Goal: Task Accomplishment & Management: Manage account settings

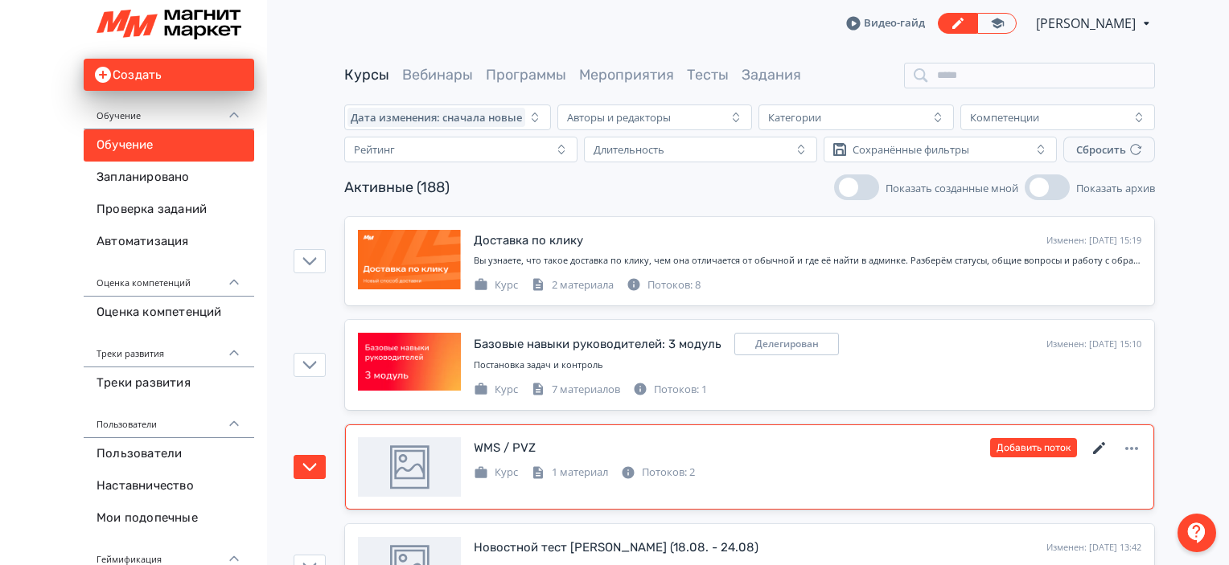
click at [1106, 450] on icon at bounding box center [1098, 448] width 19 height 19
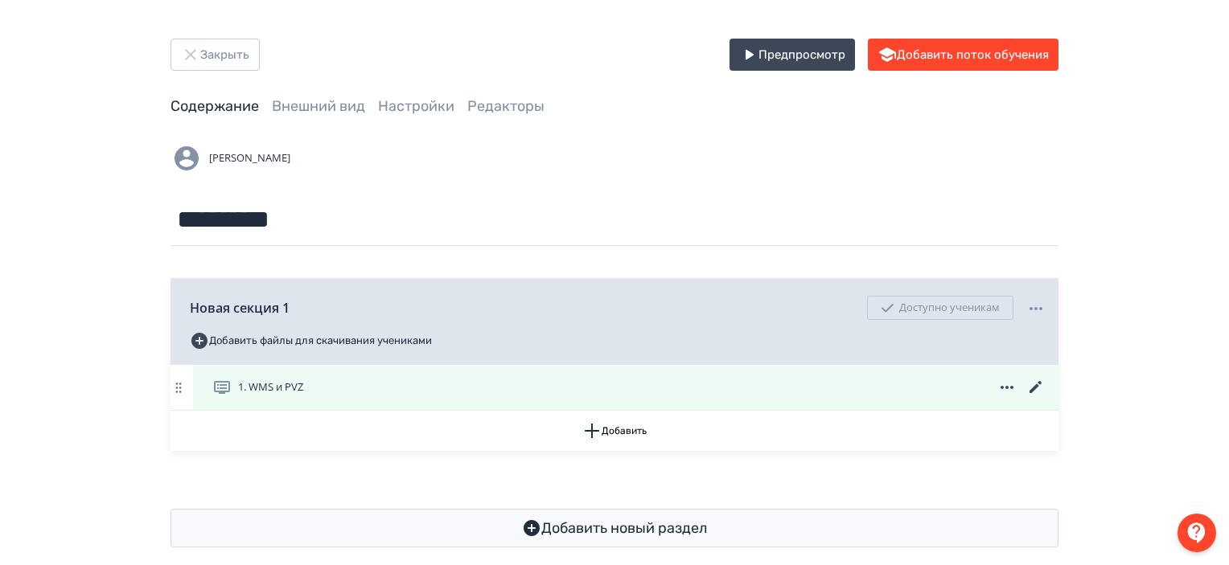
click at [1030, 388] on icon at bounding box center [1035, 387] width 19 height 19
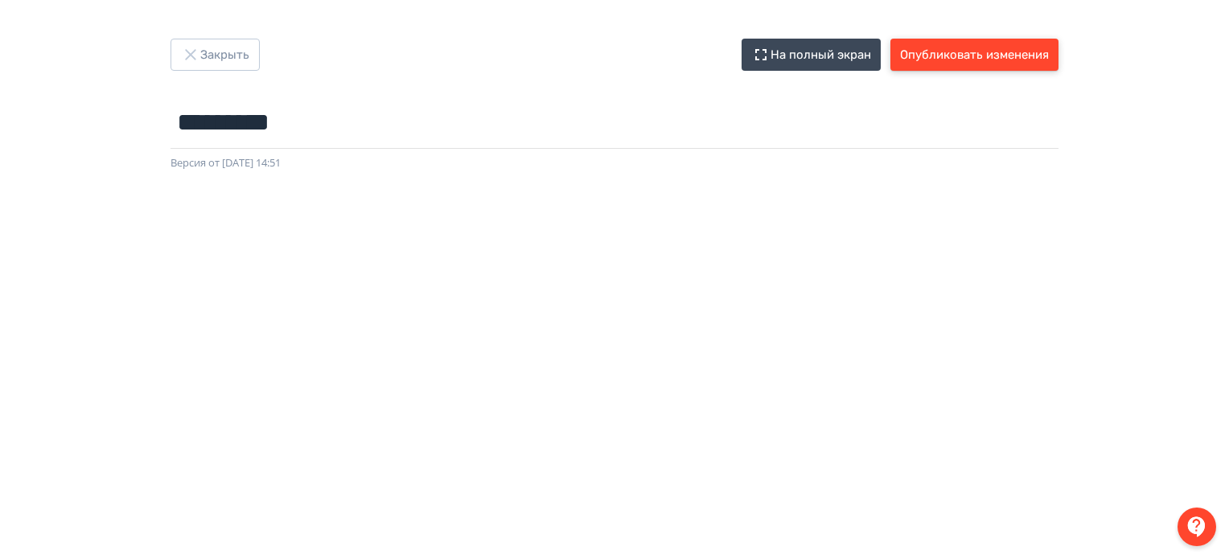
click at [979, 64] on button "Опубликовать изменения" at bounding box center [974, 55] width 168 height 32
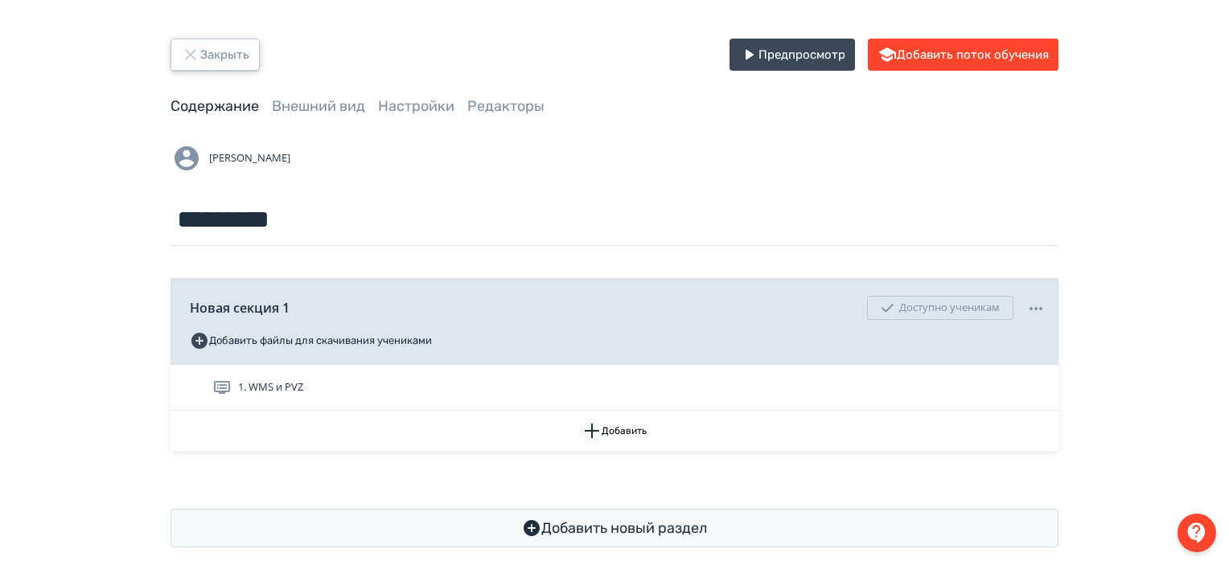
click at [236, 48] on button "Закрыть" at bounding box center [214, 55] width 89 height 32
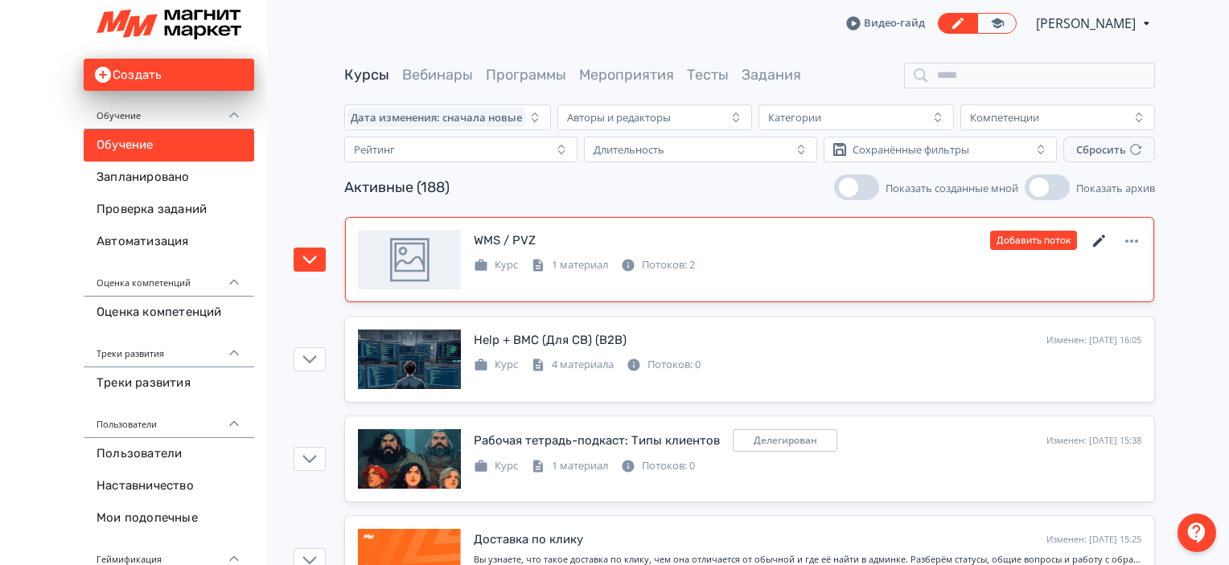
click at [1094, 239] on icon at bounding box center [1098, 241] width 19 height 19
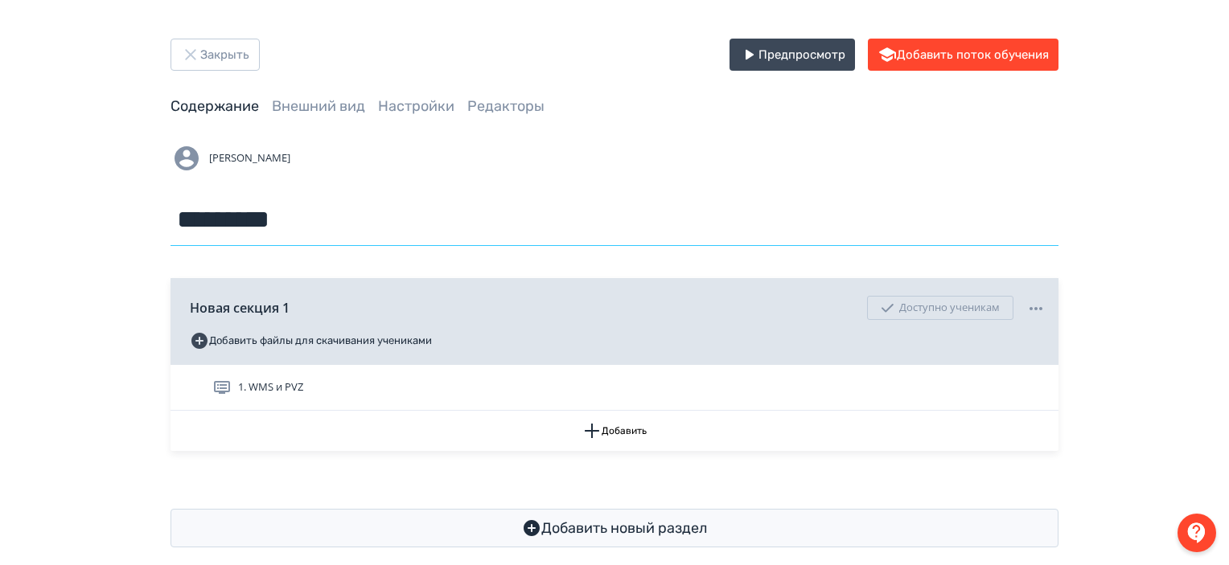
click at [260, 218] on input "*********" at bounding box center [614, 220] width 888 height 52
type input "*********"
click at [560, 31] on div "Закрыть Предпросмотр Добавить поток обучения Содержание Внешний вид Настройки Р…" at bounding box center [614, 293] width 1229 height 586
click at [216, 52] on button "Закрыть" at bounding box center [214, 55] width 89 height 32
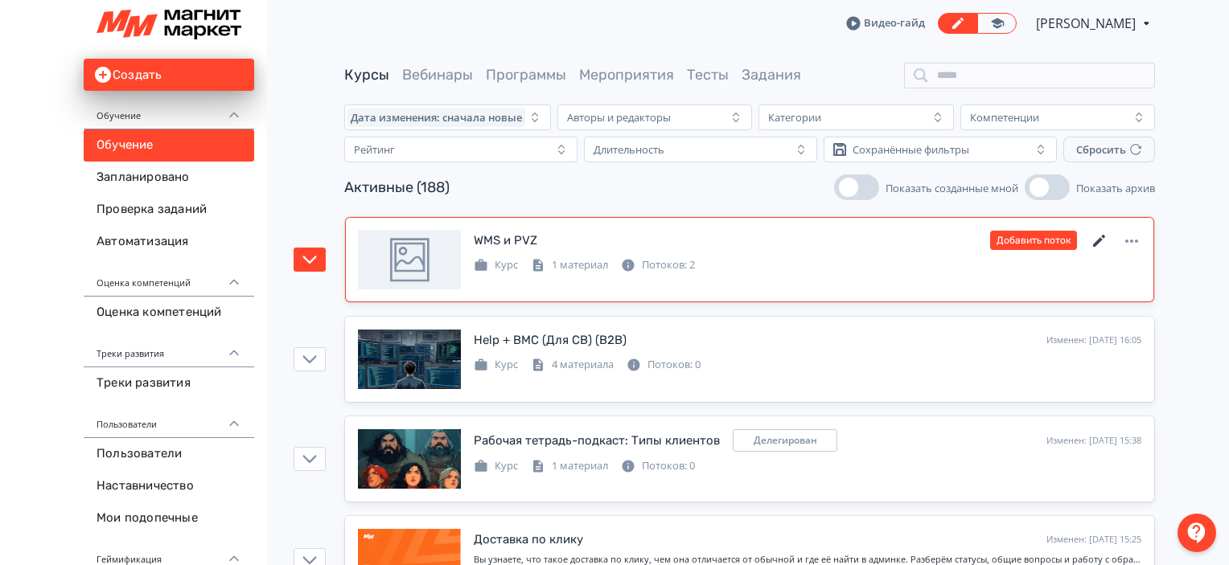
click at [1096, 237] on icon at bounding box center [1098, 241] width 19 height 19
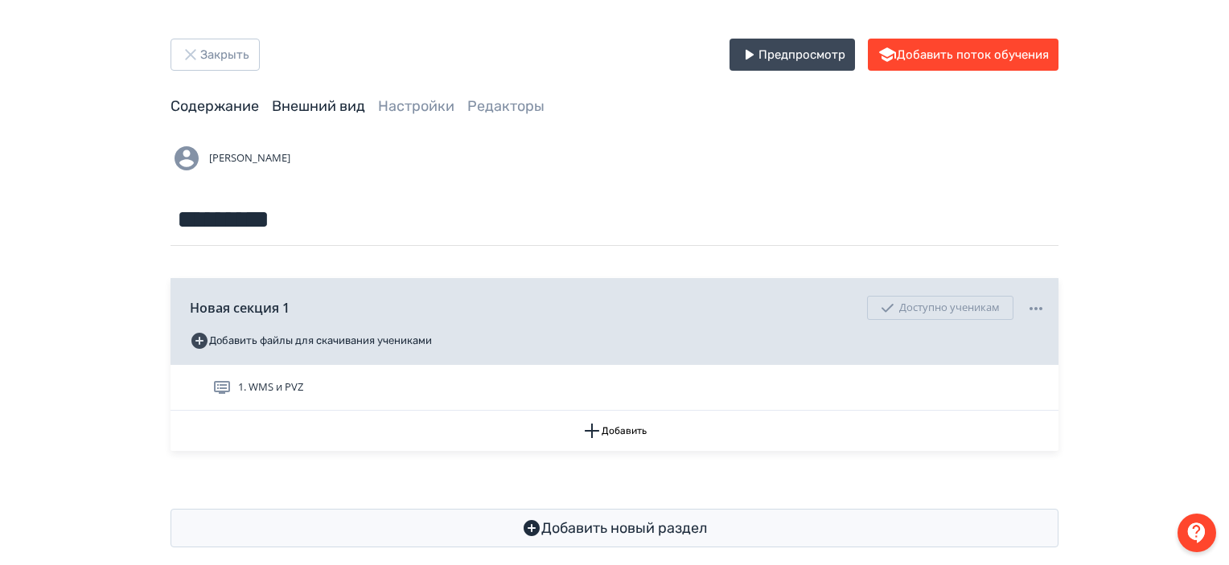
click at [329, 110] on link "Внешний вид" at bounding box center [318, 106] width 93 height 18
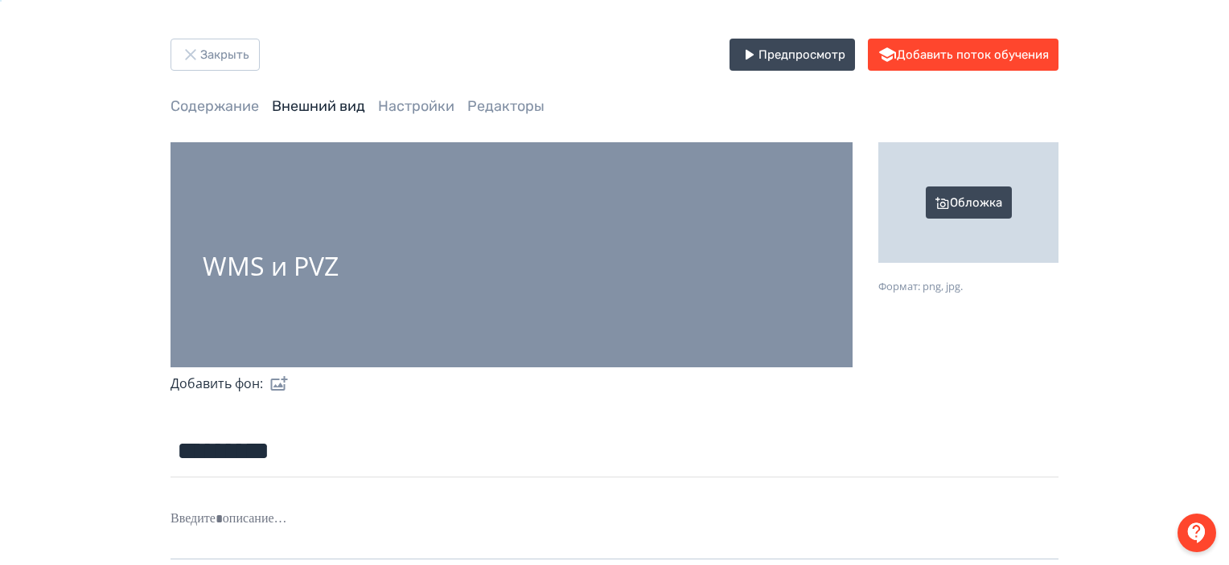
click at [984, 205] on div "Обложка" at bounding box center [968, 202] width 180 height 121
click at [0, 0] on input "Обложка Формат: png, jpg." at bounding box center [0, 0] width 0 height 0
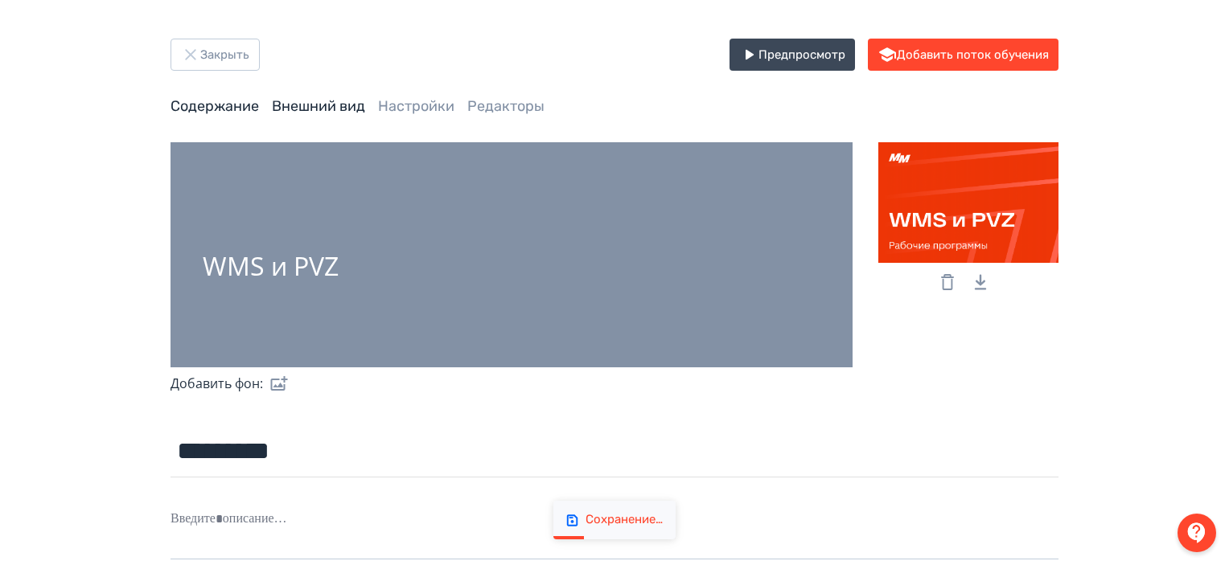
click at [175, 102] on link "Содержание" at bounding box center [214, 106] width 88 height 18
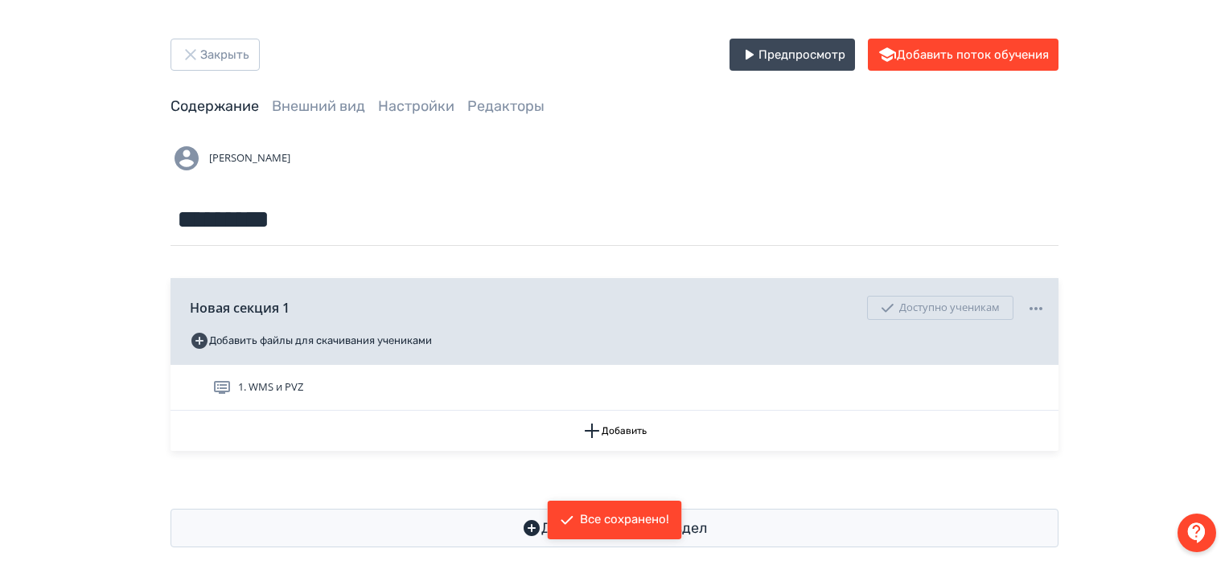
click at [308, 89] on div "Закрыть Предпросмотр Добавить поток обучения Содержание Внешний вид Настройки Р…" at bounding box center [614, 293] width 965 height 509
click at [342, 119] on div "Закрыть Предпросмотр Добавить поток обучения Содержание Внешний вид Настройки Р…" at bounding box center [614, 293] width 965 height 509
click at [342, 109] on link "Внешний вид" at bounding box center [318, 106] width 93 height 18
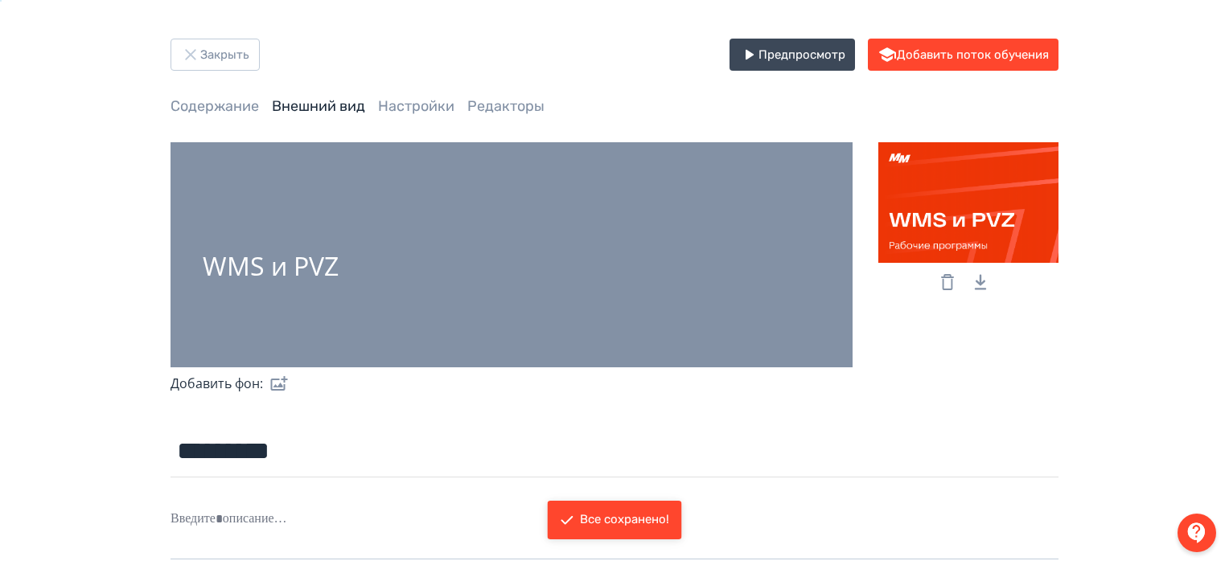
click at [316, 228] on div "WMS и PVZ" at bounding box center [511, 254] width 682 height 225
click at [273, 382] on label at bounding box center [276, 383] width 26 height 32
click at [0, 0] on input "file" at bounding box center [0, 0] width 0 height 0
click at [484, 259] on div "WMS и PVZ" at bounding box center [511, 254] width 682 height 225
click at [278, 380] on label at bounding box center [276, 383] width 26 height 32
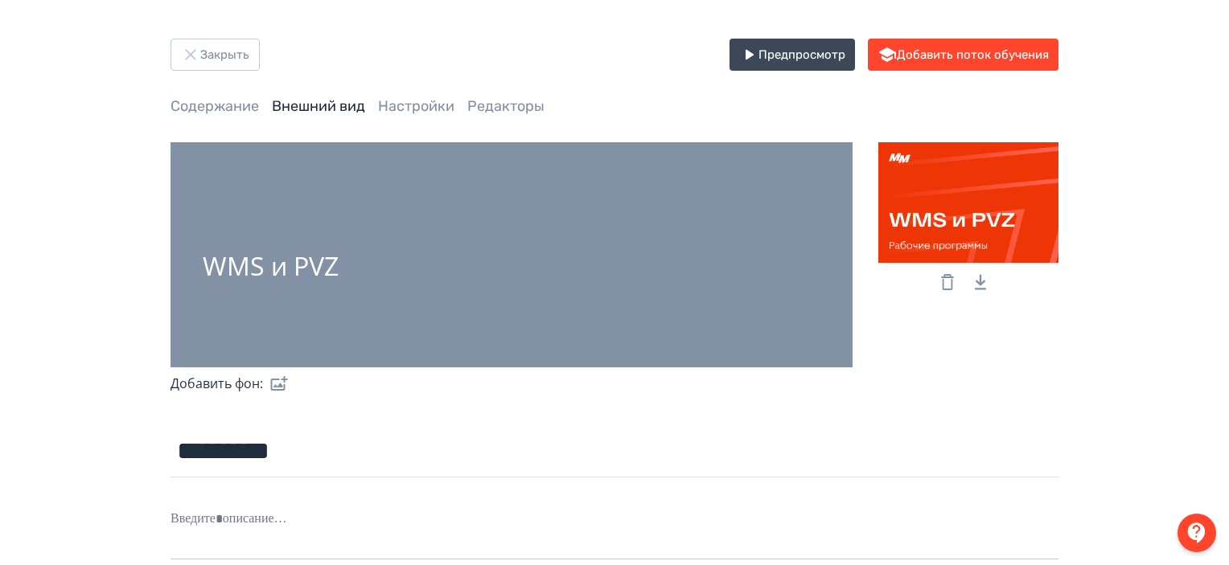
click at [0, 0] on input "file" at bounding box center [0, 0] width 0 height 0
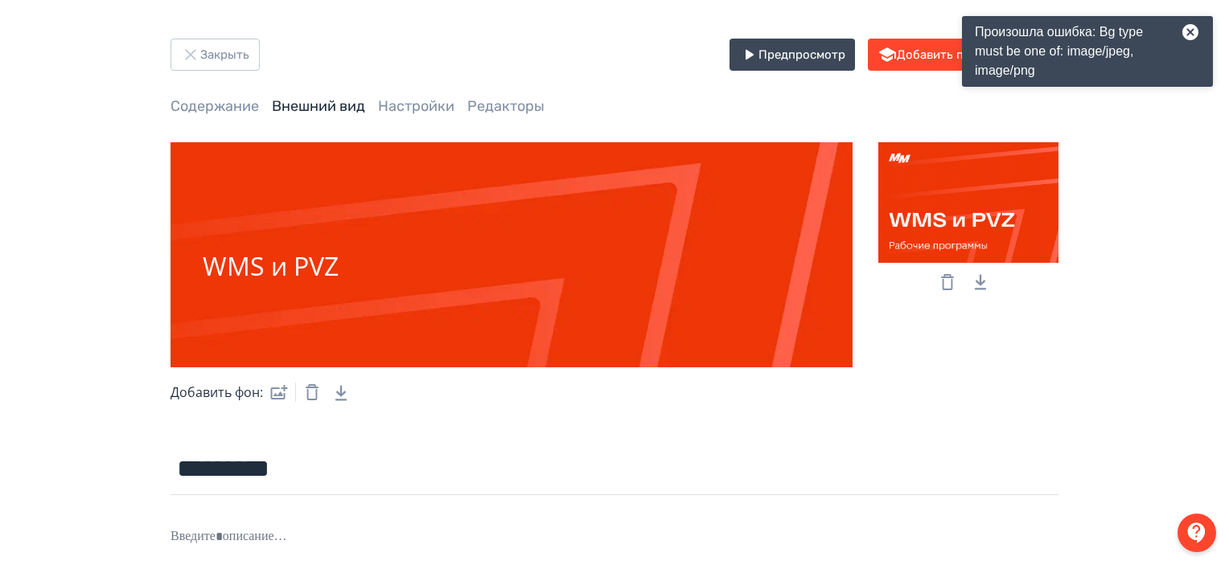
click at [1196, 31] on icon at bounding box center [1190, 32] width 16 height 16
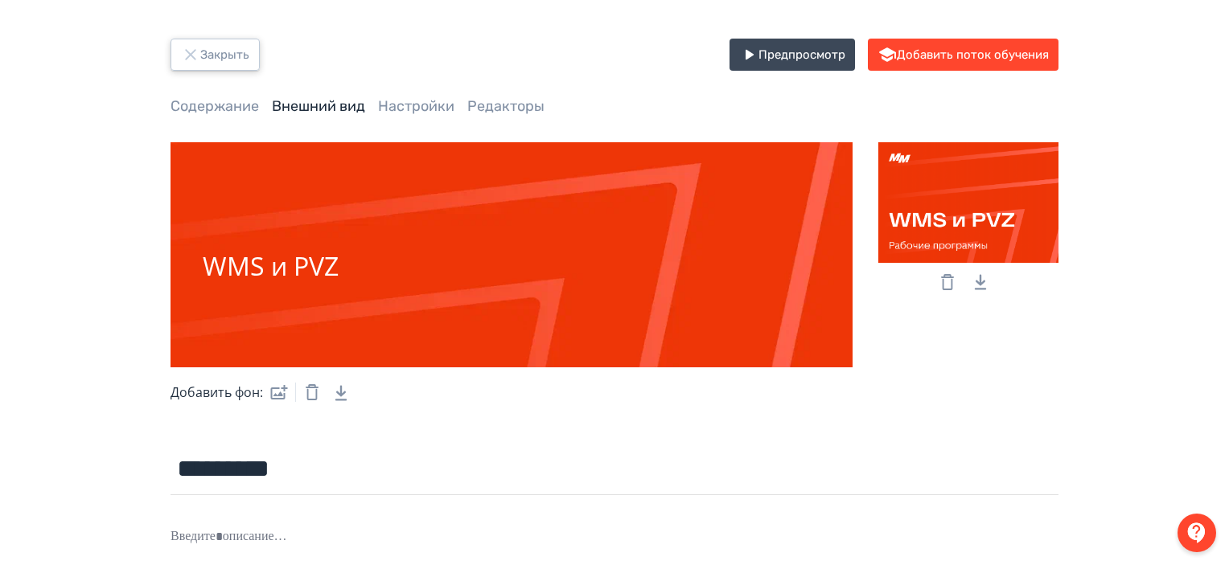
click at [228, 66] on button "Закрыть" at bounding box center [214, 55] width 89 height 32
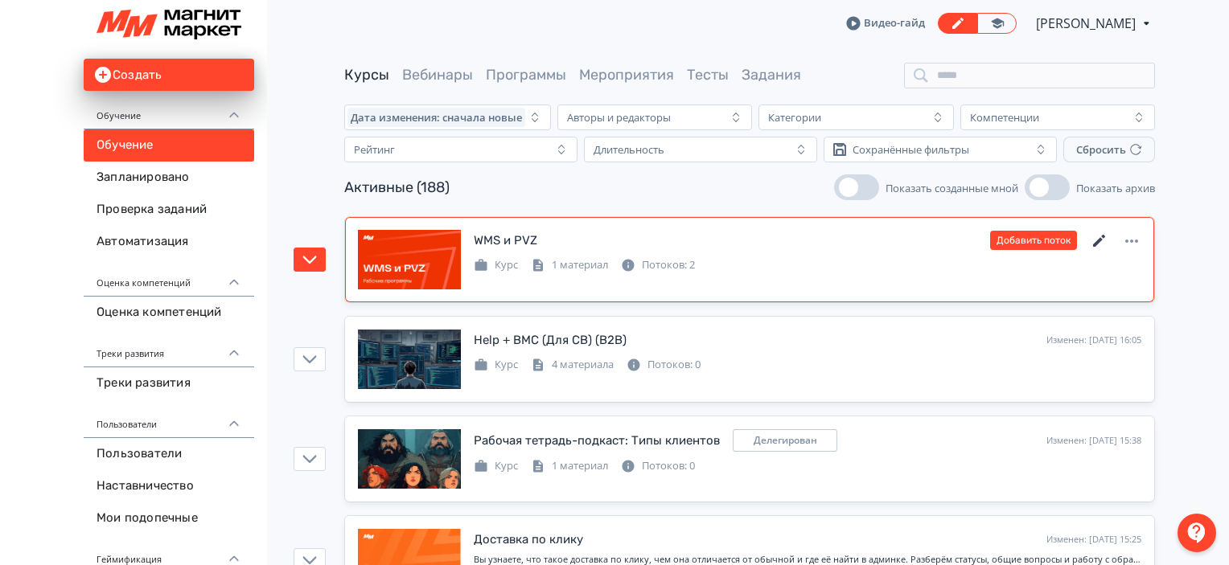
click at [1105, 242] on icon at bounding box center [1098, 241] width 19 height 19
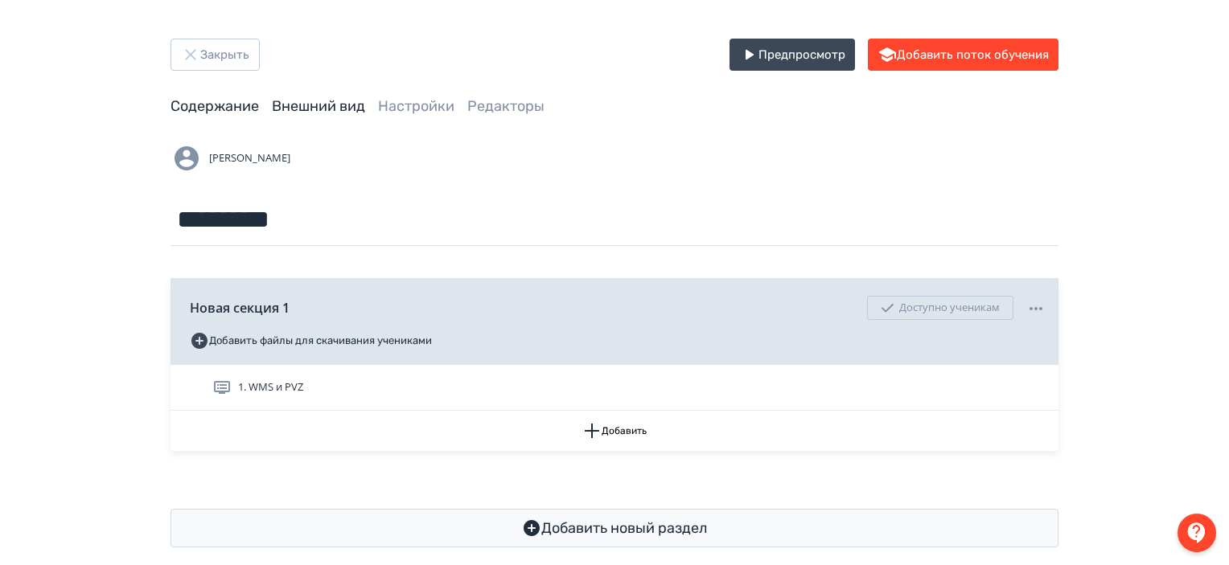
click at [322, 101] on link "Внешний вид" at bounding box center [318, 106] width 93 height 18
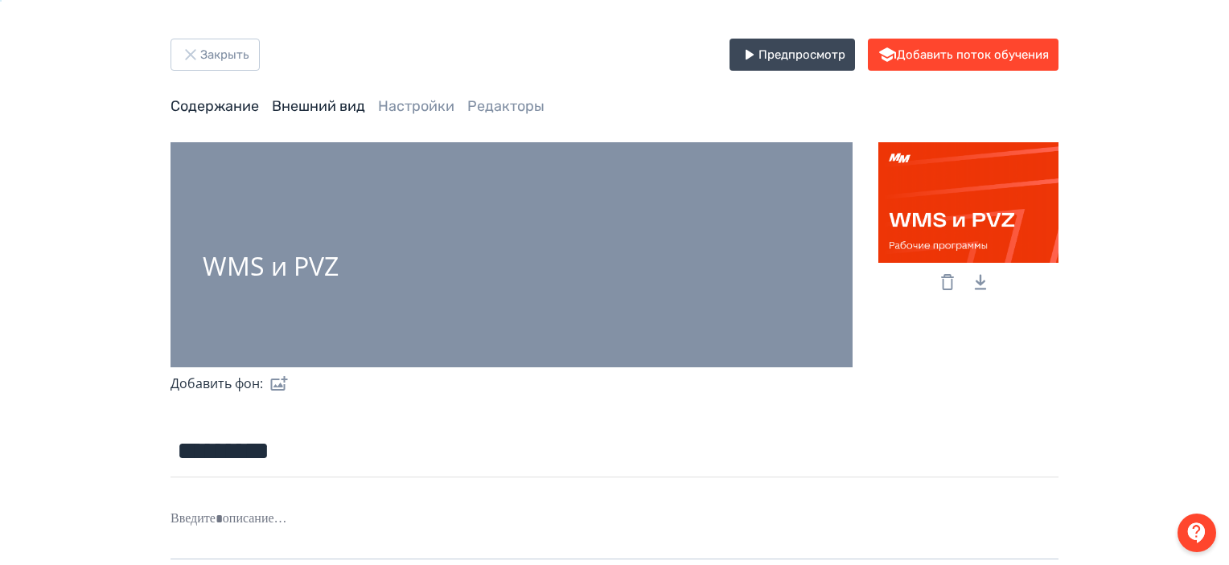
click at [225, 101] on link "Содержание" at bounding box center [214, 106] width 88 height 18
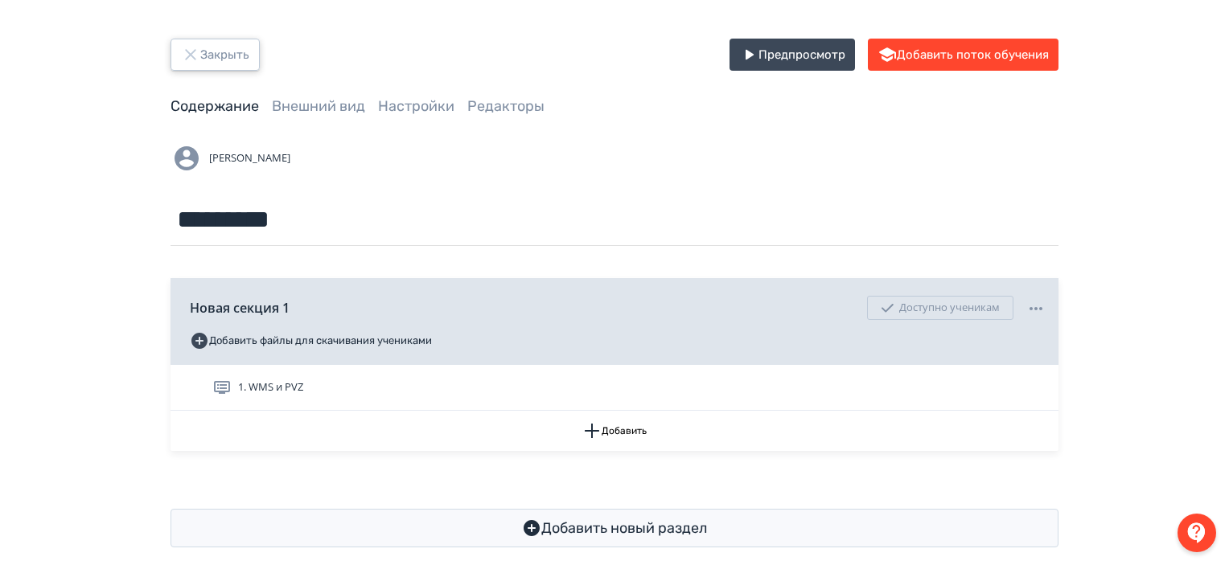
click at [218, 60] on button "Закрыть" at bounding box center [214, 55] width 89 height 32
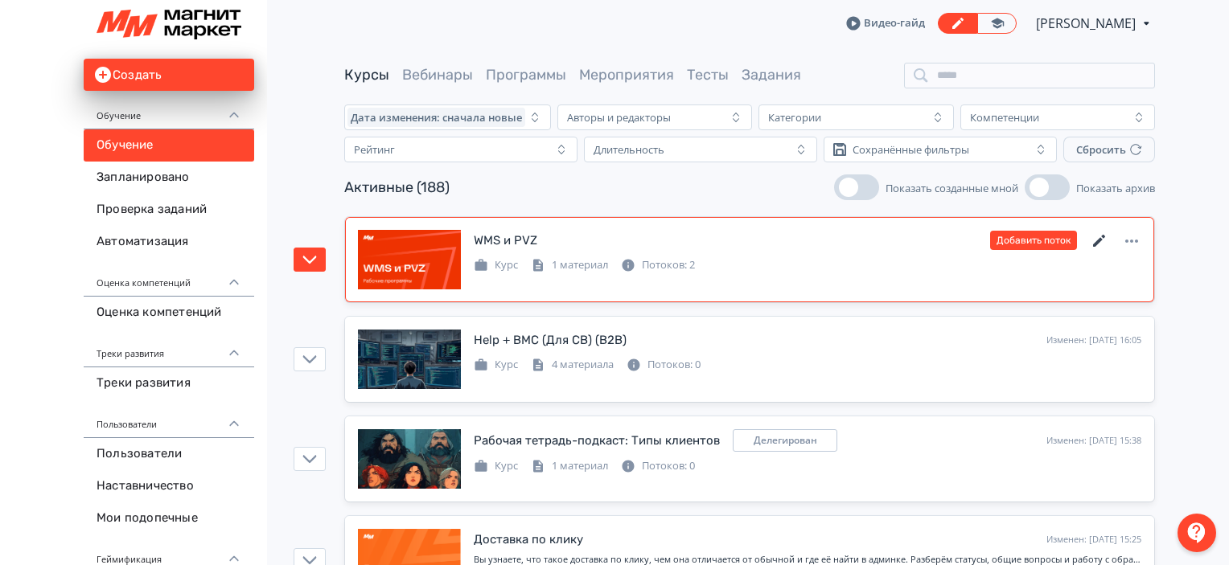
click at [1100, 244] on icon at bounding box center [1098, 241] width 19 height 19
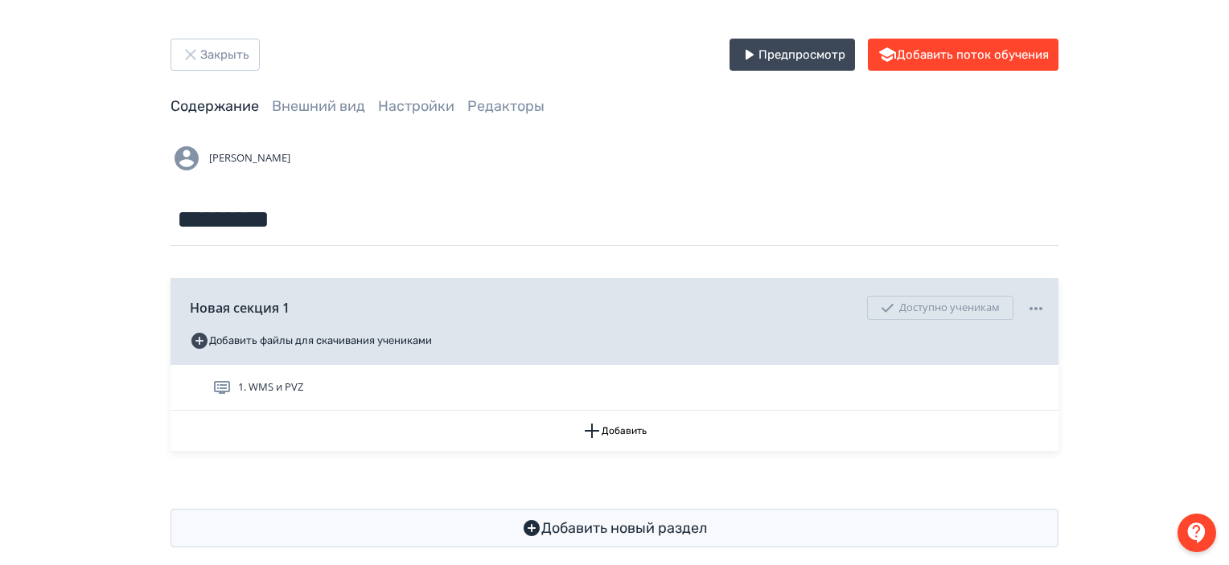
click at [1118, 137] on div "Закрыть Предпросмотр Добавить поток обучения Содержание Внешний вид Настройки Р…" at bounding box center [614, 293] width 1229 height 586
click at [229, 46] on button "Закрыть" at bounding box center [214, 55] width 89 height 32
